Goal: Find specific page/section: Find specific page/section

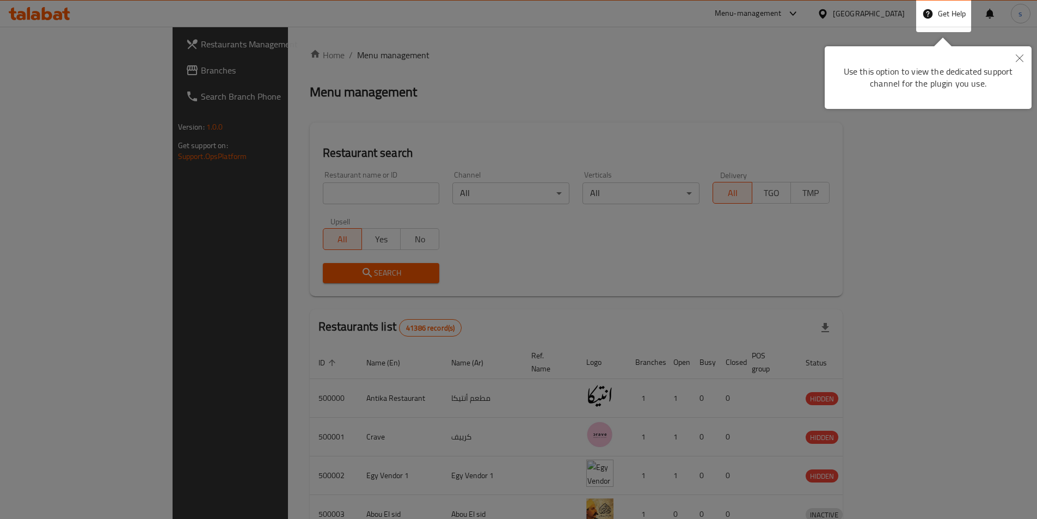
click at [941, 8] on div "Get Help" at bounding box center [944, 14] width 44 height 26
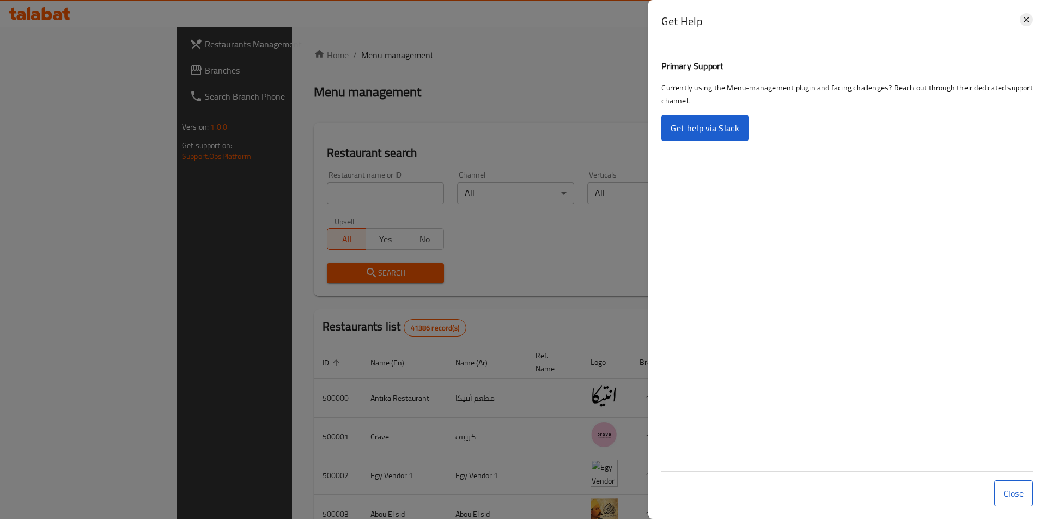
click at [1025, 18] on icon at bounding box center [1025, 19] width 13 height 13
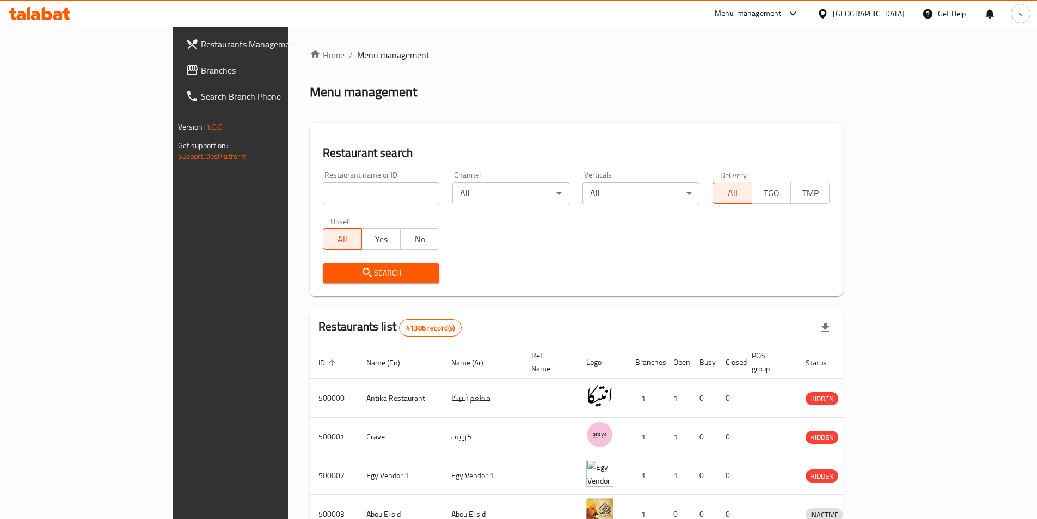
click at [316, 207] on div "Restaurant name or ID Restaurant name or ID" at bounding box center [381, 187] width 130 height 46
click at [323, 197] on input "search" at bounding box center [381, 193] width 117 height 22
paste input "778507"
type input "778507"
click at [887, 14] on div "[GEOGRAPHIC_DATA]" at bounding box center [869, 14] width 72 height 12
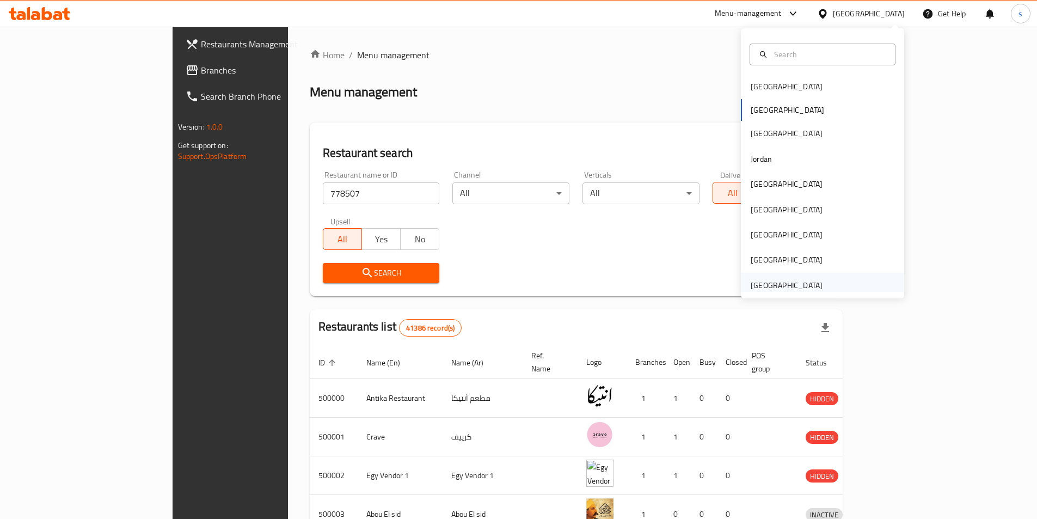
click at [793, 283] on div "United Arab Emirates" at bounding box center [787, 285] width 72 height 12
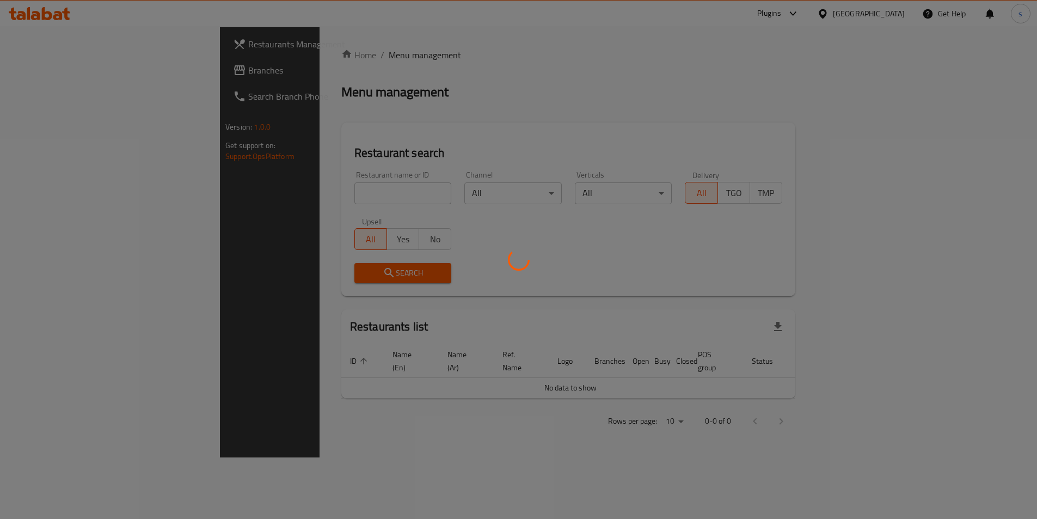
click at [282, 188] on div at bounding box center [518, 259] width 1037 height 519
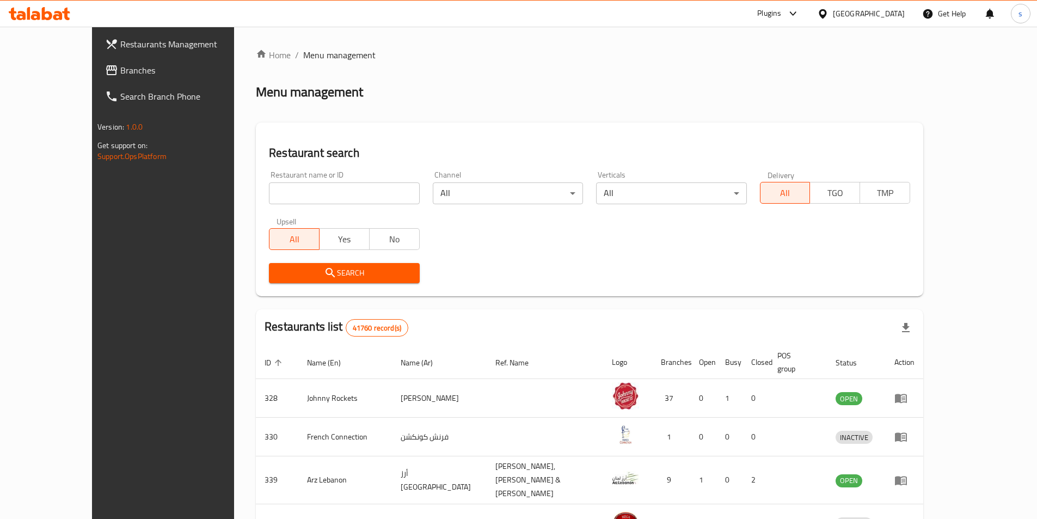
drag, startPoint x: 282, startPoint y: 184, endPoint x: 275, endPoint y: 188, distance: 8.6
click at [282, 184] on input "search" at bounding box center [344, 193] width 150 height 22
paste input "778507"
type input "778507"
click button "Search" at bounding box center [344, 273] width 150 height 20
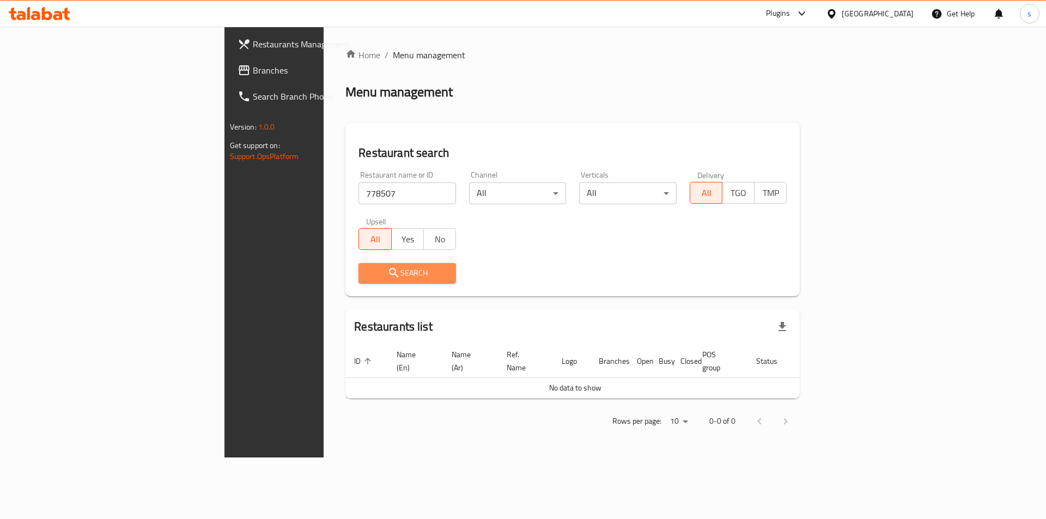
click at [367, 271] on span "Search" at bounding box center [407, 273] width 80 height 14
click at [253, 66] on span "Branches" at bounding box center [322, 70] width 138 height 13
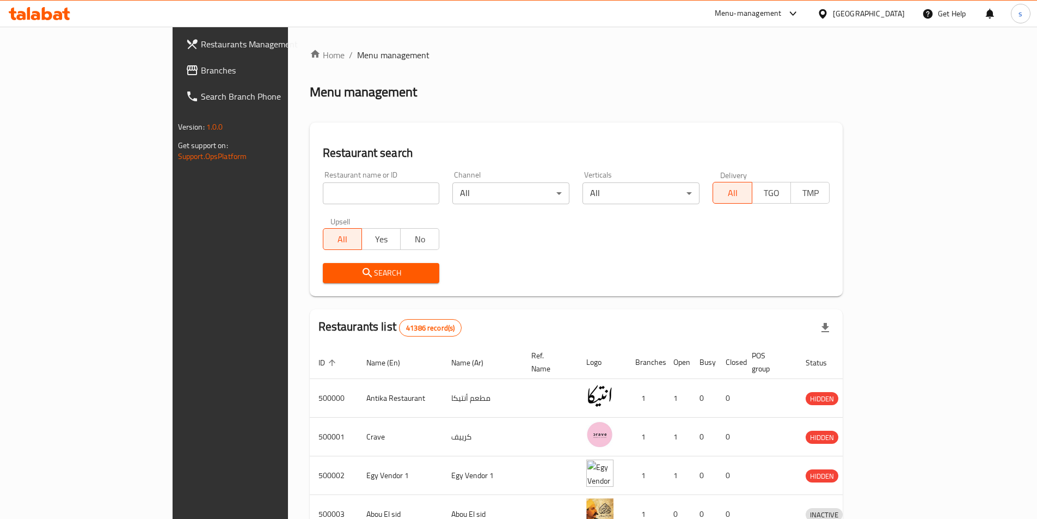
click at [201, 69] on span "Branches" at bounding box center [269, 70] width 136 height 13
